Goal: Transaction & Acquisition: Purchase product/service

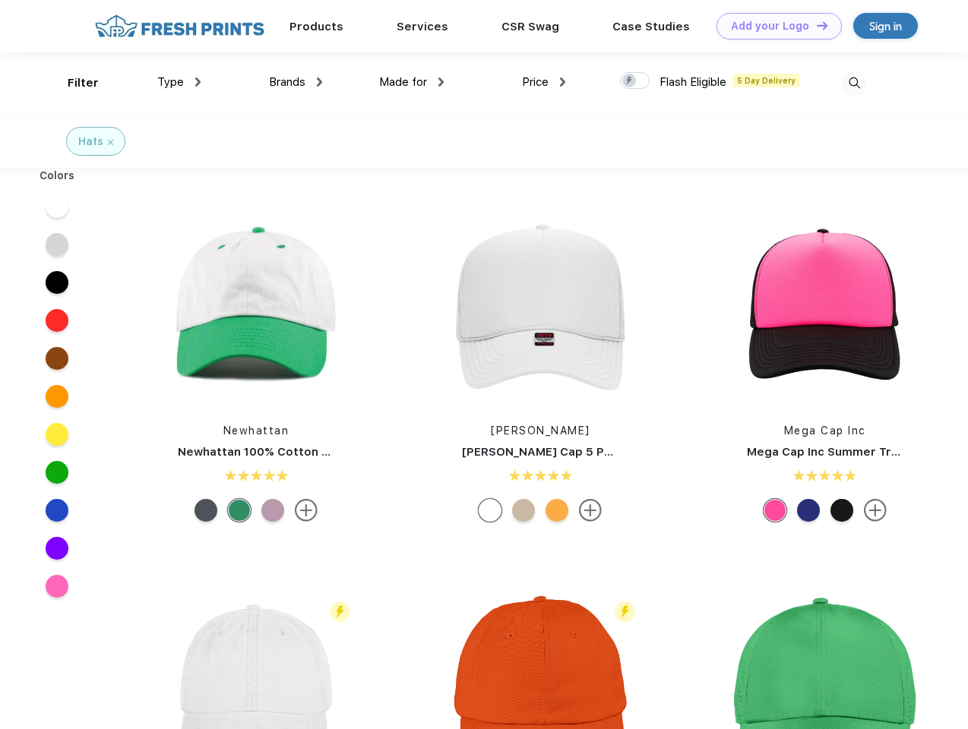
click at [773, 26] on link "Add your Logo Design Tool" at bounding box center [778, 26] width 125 height 27
click at [0, 0] on div "Design Tool" at bounding box center [0, 0] width 0 height 0
click at [815, 25] on link "Add your Logo Design Tool" at bounding box center [778, 26] width 125 height 27
click at [73, 83] on div "Filter" at bounding box center [83, 82] width 31 height 17
click at [179, 82] on span "Type" at bounding box center [170, 82] width 27 height 14
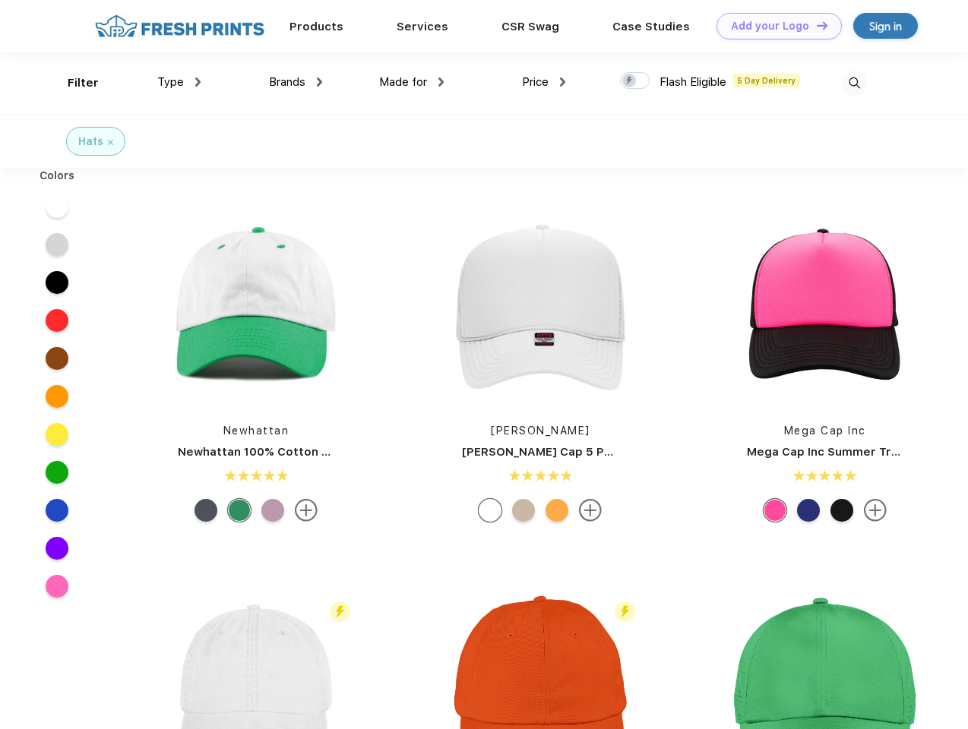
click at [296, 82] on span "Brands" at bounding box center [287, 82] width 36 height 14
click at [412, 82] on span "Made for" at bounding box center [403, 82] width 48 height 14
click at [544, 82] on span "Price" at bounding box center [535, 82] width 27 height 14
click at [635, 81] on div at bounding box center [635, 80] width 30 height 17
click at [630, 81] on input "checkbox" at bounding box center [625, 76] width 10 height 10
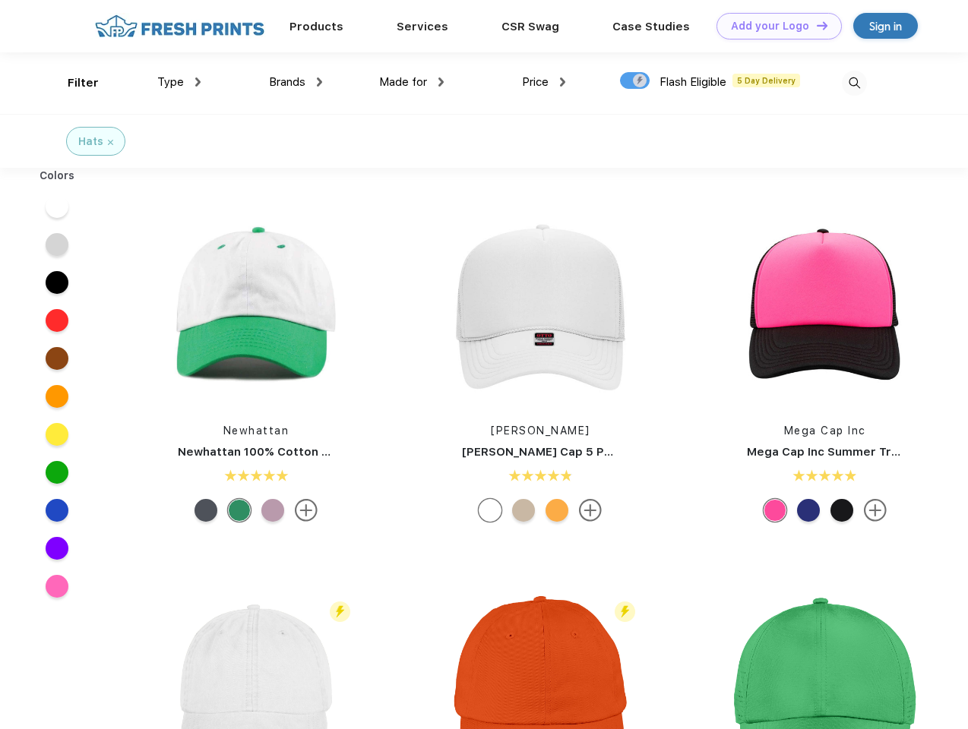
click at [854, 83] on img at bounding box center [854, 83] width 25 height 25
